Goal: Browse casually: Explore the website without a specific task or goal

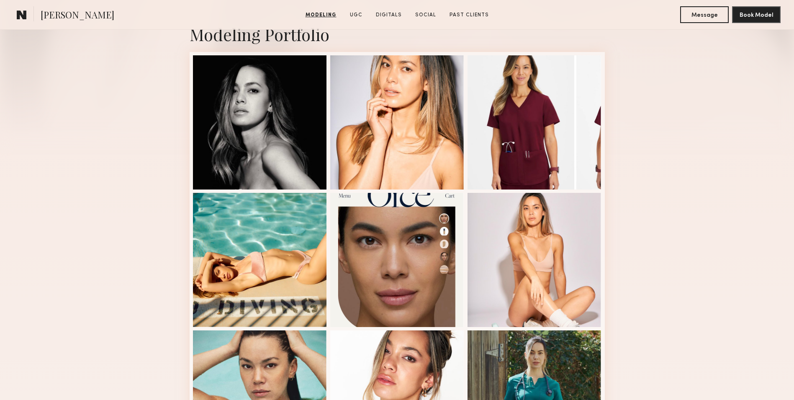
scroll to position [190, 0]
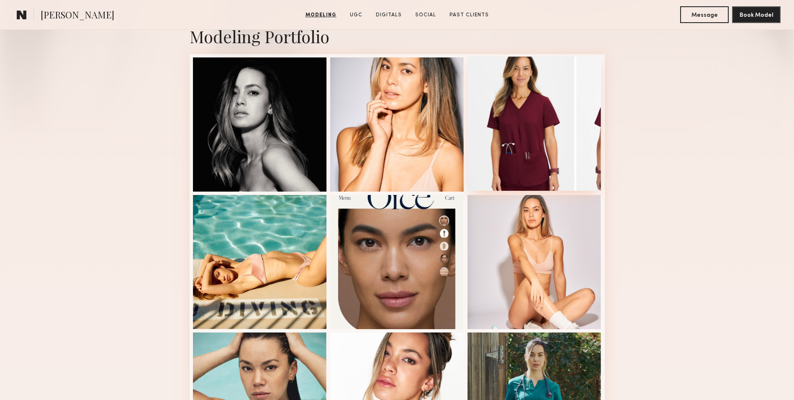
click at [516, 141] on div at bounding box center [535, 124] width 134 height 134
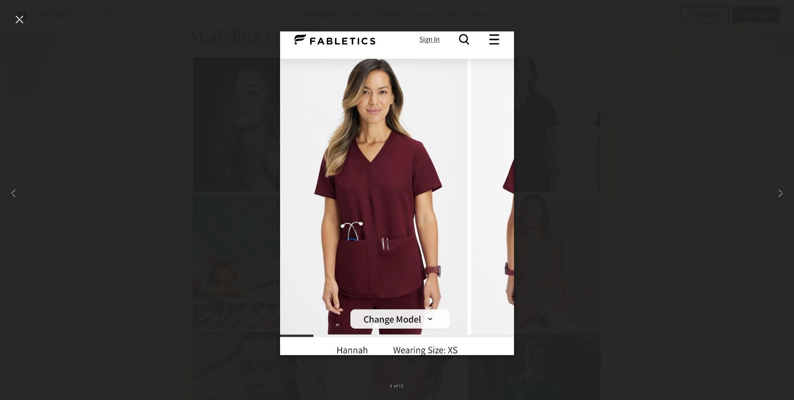
click at [626, 179] on div at bounding box center [397, 192] width 794 height 359
click at [776, 191] on common-icon at bounding box center [780, 192] width 13 height 13
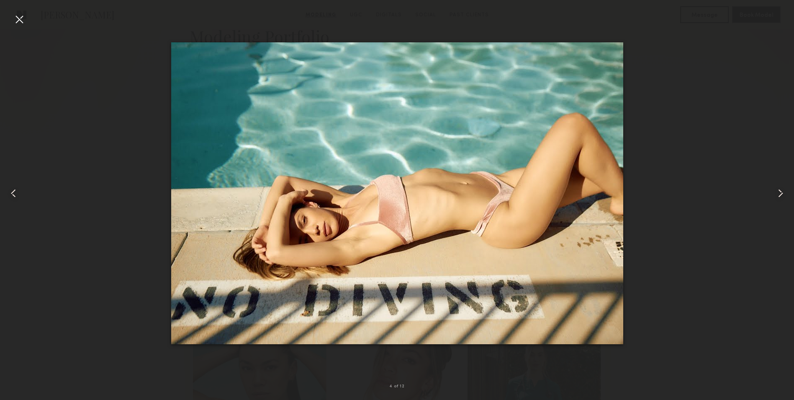
click at [776, 191] on common-icon at bounding box center [780, 192] width 13 height 13
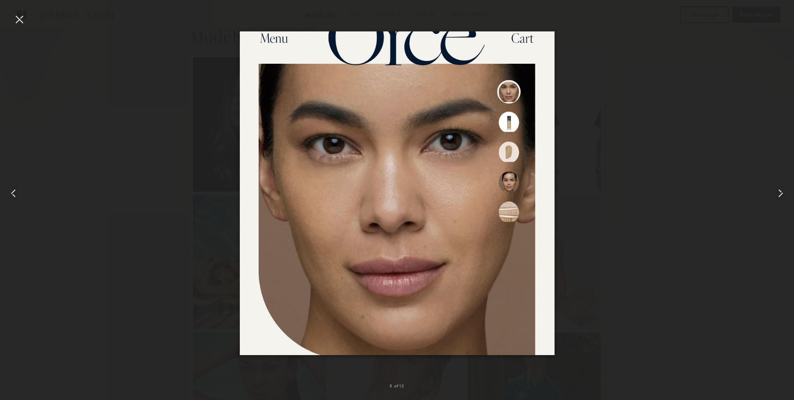
click at [776, 191] on common-icon at bounding box center [780, 192] width 13 height 13
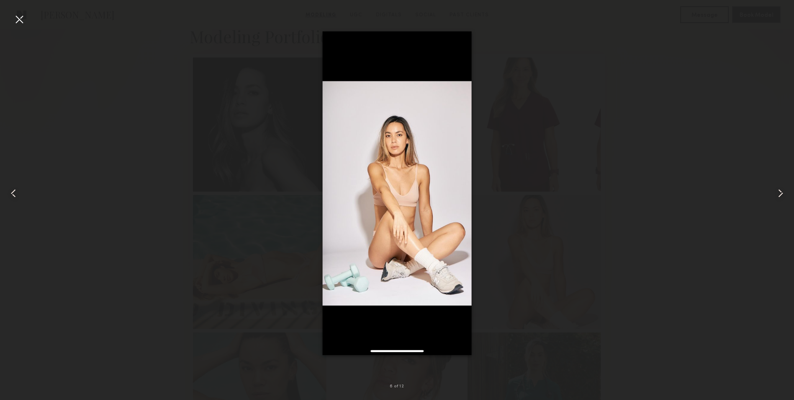
click at [776, 191] on common-icon at bounding box center [780, 192] width 13 height 13
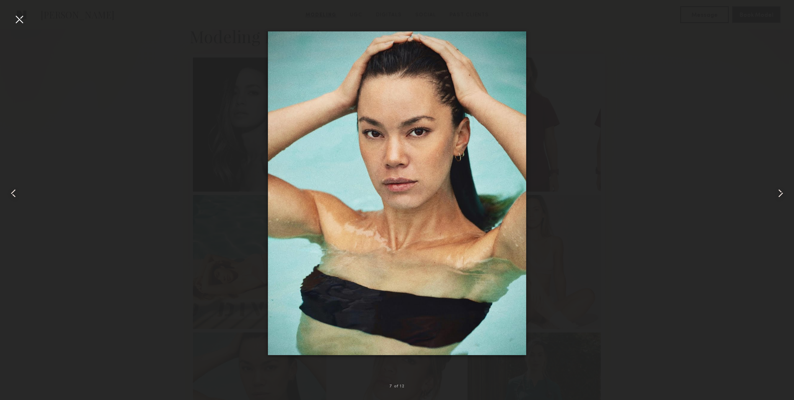
click at [776, 191] on common-icon at bounding box center [780, 192] width 13 height 13
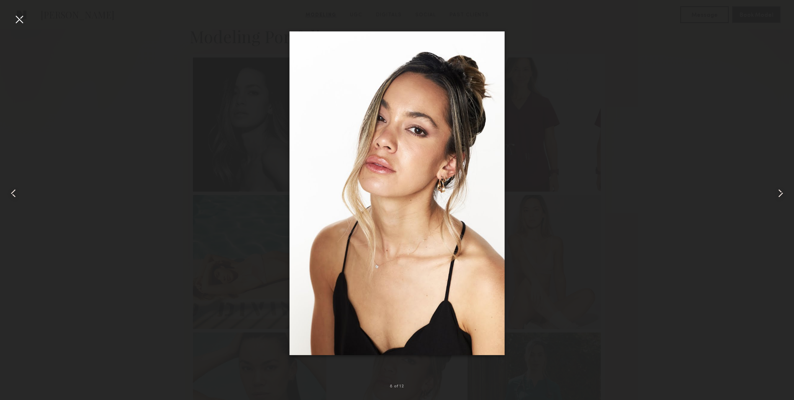
click at [776, 191] on common-icon at bounding box center [780, 192] width 13 height 13
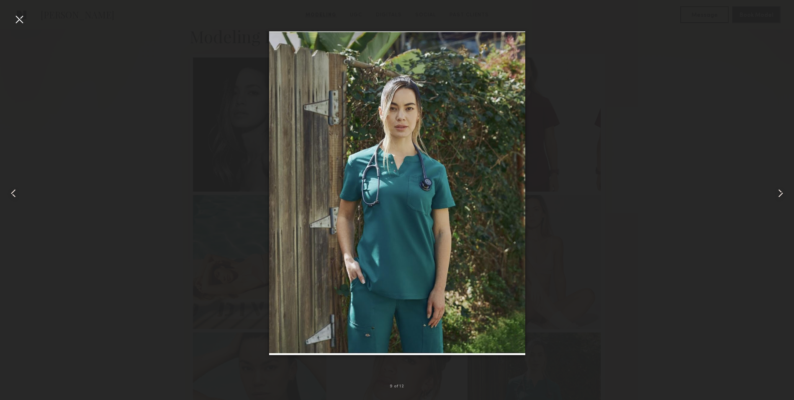
click at [776, 191] on common-icon at bounding box center [780, 192] width 13 height 13
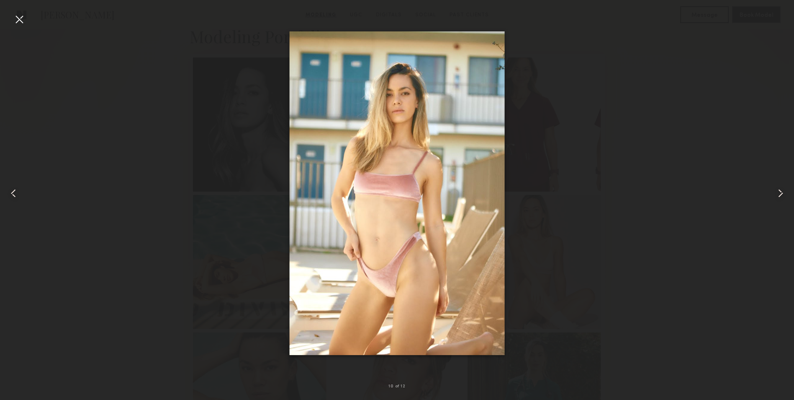
click at [776, 192] on common-icon at bounding box center [780, 192] width 13 height 13
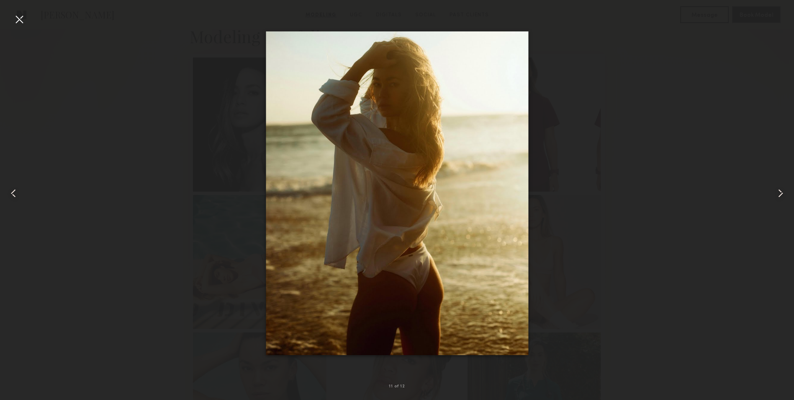
click at [776, 192] on common-icon at bounding box center [780, 192] width 13 height 13
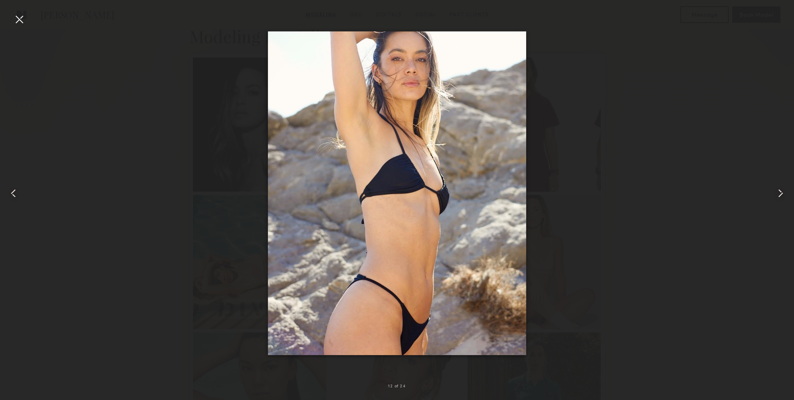
click at [15, 196] on common-icon at bounding box center [13, 192] width 13 height 13
